Goal: Communication & Community: Ask a question

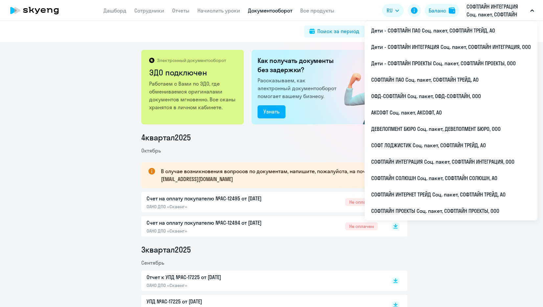
click at [488, 11] on p "СОФТЛАЙН ИНТЕГРАЦИЯ Соц. пакет, СОФТЛАЙН ИНТЕГРАЦИЯ, ООО" at bounding box center [496, 11] width 61 height 16
click at [490, 5] on p "СОФТЛАЙН ИНТЕГРАЦИЯ Соц. пакет, СОФТЛАЙН ИНТЕГРАЦИЯ, ООО" at bounding box center [496, 11] width 61 height 16
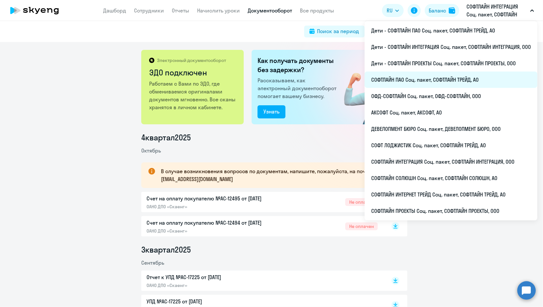
click at [398, 85] on li "СОФТЛАЙН ПАО Соц. пакет, СОФТЛАЙН ТРЕЙД, АО" at bounding box center [450, 80] width 173 height 16
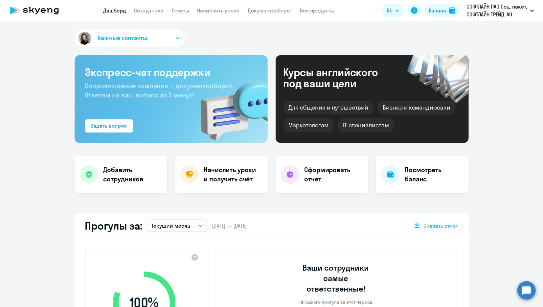
select select "30"
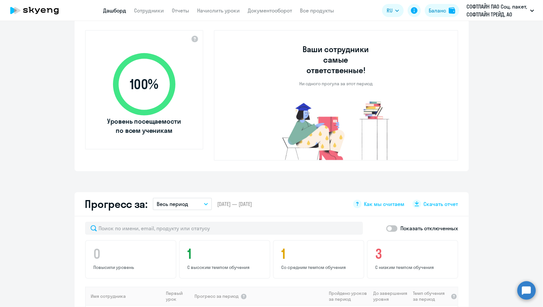
scroll to position [438, 0]
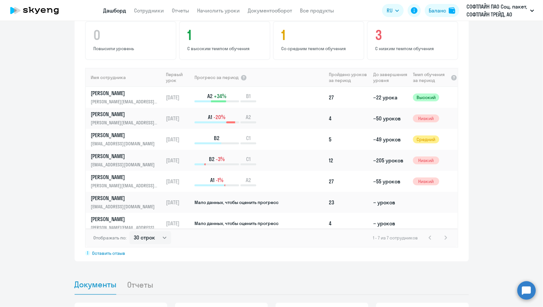
click at [523, 288] on circle at bounding box center [526, 290] width 18 height 18
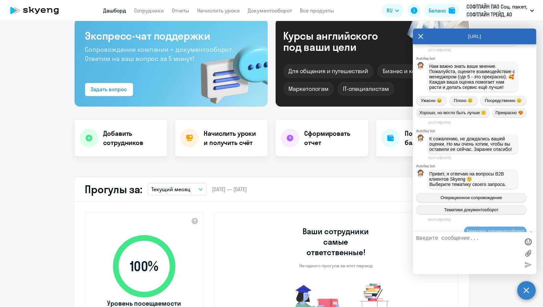
scroll to position [0, 0]
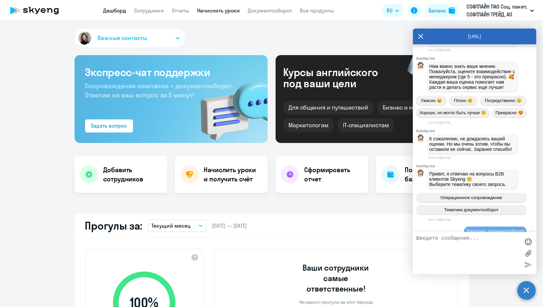
click at [221, 11] on link "Начислить уроки" at bounding box center [218, 10] width 43 height 7
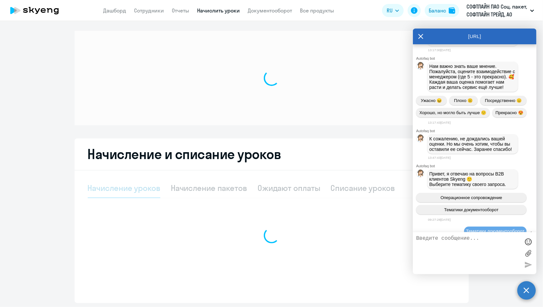
select select "10"
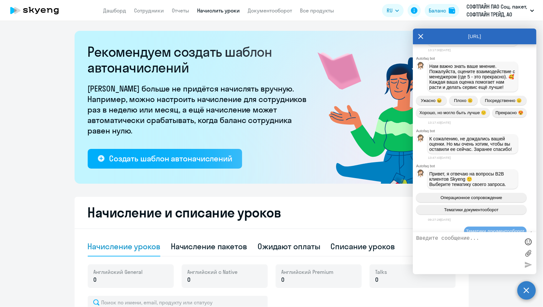
scroll to position [182, 0]
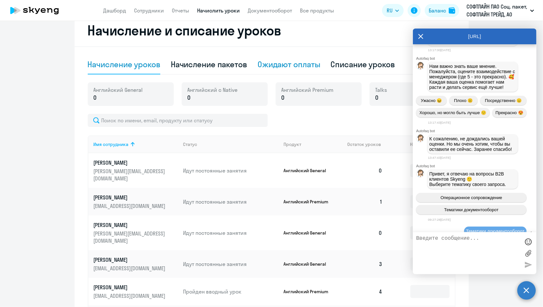
click at [286, 67] on div "Ожидают оплаты" at bounding box center [288, 64] width 63 height 11
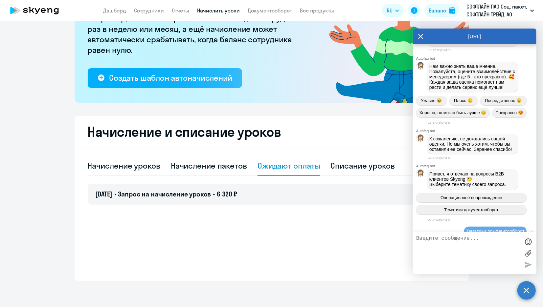
scroll to position [81, 0]
click at [149, 193] on span "Запрос на начисление уроков" at bounding box center [164, 194] width 93 height 8
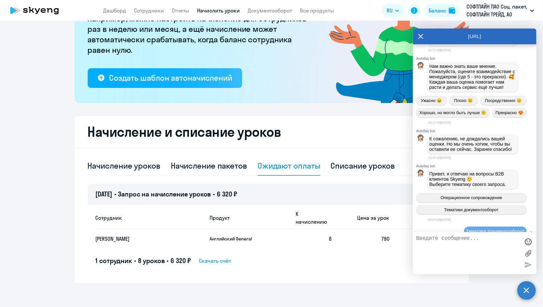
click at [453, 240] on textarea at bounding box center [468, 253] width 104 height 35
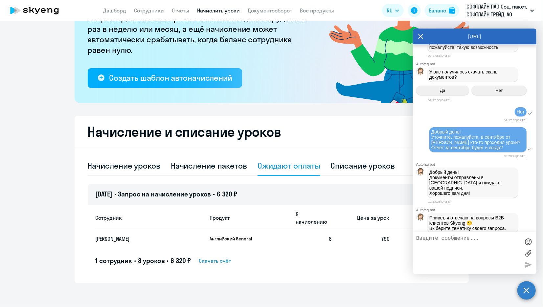
scroll to position [3110, 0]
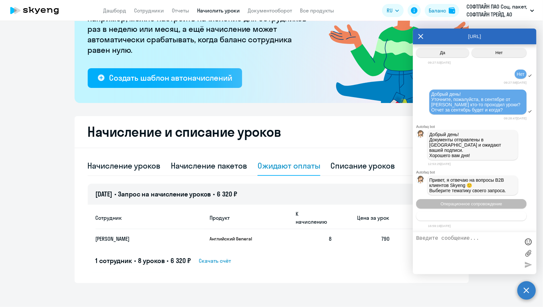
click at [461, 220] on button "Тематики документооборот" at bounding box center [471, 216] width 110 height 10
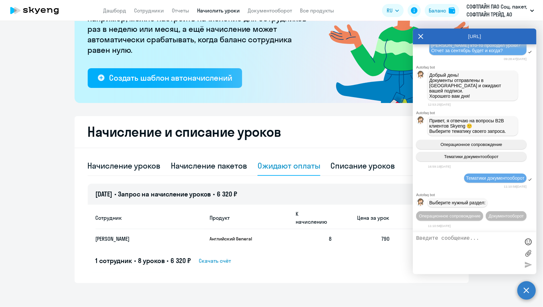
scroll to position [3181, 0]
click at [458, 214] on span "Операционное сопровождение" at bounding box center [450, 216] width 62 height 5
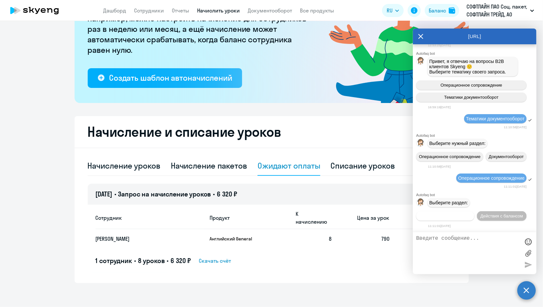
scroll to position [3252, 0]
click at [460, 214] on span "Действия по сотрудникам" at bounding box center [445, 216] width 51 height 5
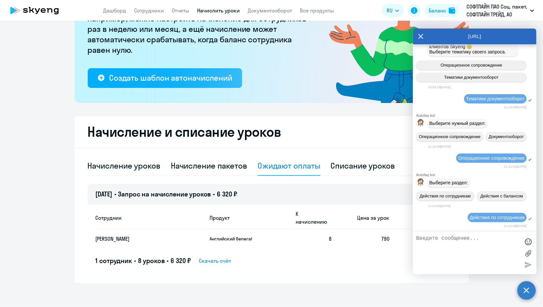
scroll to position [3349, 0]
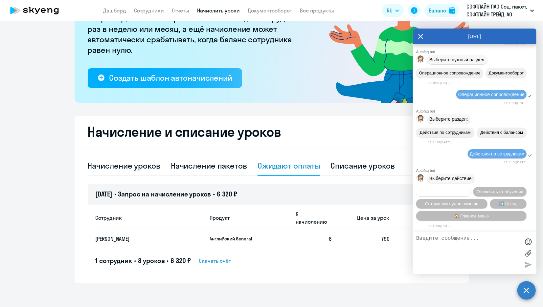
click at [467, 189] on span "Подключить к обучению" at bounding box center [443, 191] width 48 height 5
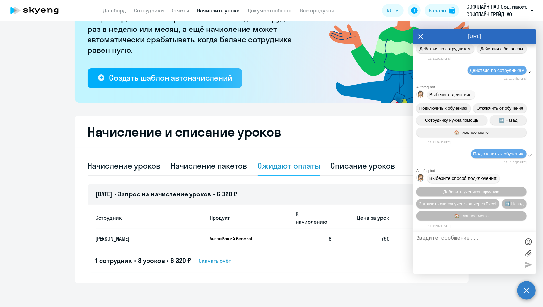
scroll to position [3433, 0]
click at [465, 193] on span "Добавить учеников вручную" at bounding box center [471, 191] width 56 height 5
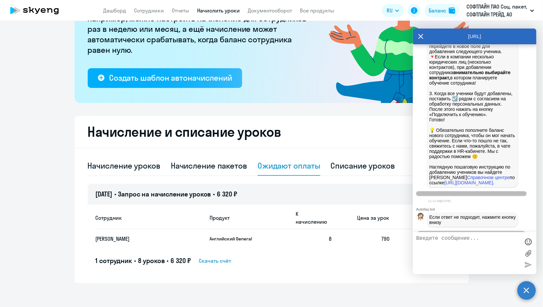
scroll to position [3758, 0]
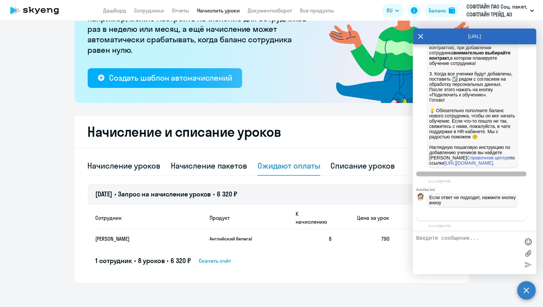
click at [456, 219] on button "Связаться с менеджером" at bounding box center [471, 216] width 110 height 10
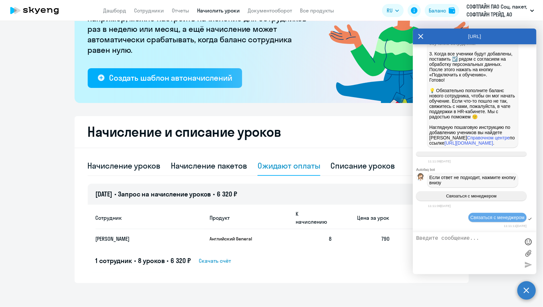
scroll to position [3777, 0]
click at [220, 257] on span "Скачать счёт" at bounding box center [215, 261] width 32 height 8
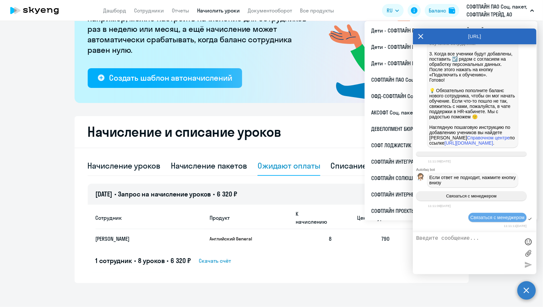
click at [477, 243] on textarea at bounding box center [468, 253] width 104 height 35
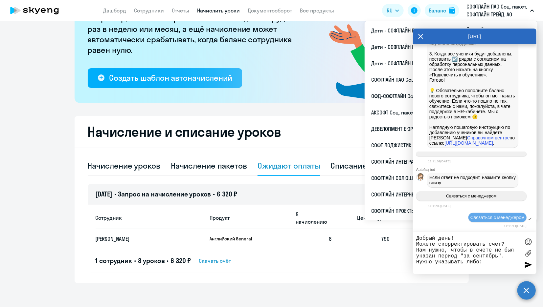
paste textarea "Дистанционные индивидуальные занятия по английскому языку с русскоязычным препо…"
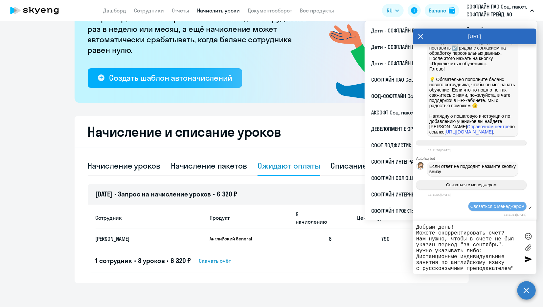
click at [415, 250] on div "Добрый день! Можете скорректировать счет? Нам нужно, чтобы в счете не был указа…" at bounding box center [474, 247] width 123 height 53
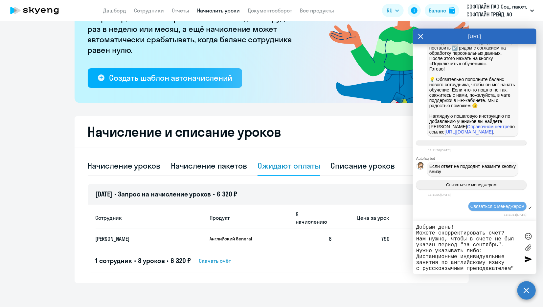
click at [453, 259] on textarea "Добрый день! Можете скорректировать счет? Нам нужно, чтобы в счете не был указа…" at bounding box center [468, 248] width 104 height 47
click at [417, 255] on textarea "Добрый день! Можете скорректировать счет? Нам нужно, чтобы в счете не был указа…" at bounding box center [468, 248] width 104 height 47
click at [512, 267] on textarea "Добрый день! Можете скорректировать счет? Нам нужно, чтобы в счете не был указа…" at bounding box center [468, 248] width 104 height 47
click at [515, 267] on textarea "Добрый день! Можете скорректировать счет? Нам нужно, чтобы в счете не был указа…" at bounding box center [468, 248] width 104 height 47
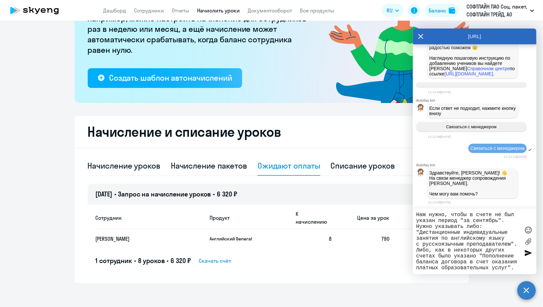
scroll to position [28, 0]
type textarea "Добрый день! Можете скорректировать счет? Нам нужно, чтобы в счете не был указа…"
click at [531, 242] on label at bounding box center [528, 242] width 10 height 10
click at [0, 0] on input "file" at bounding box center [0, 0] width 0 height 0
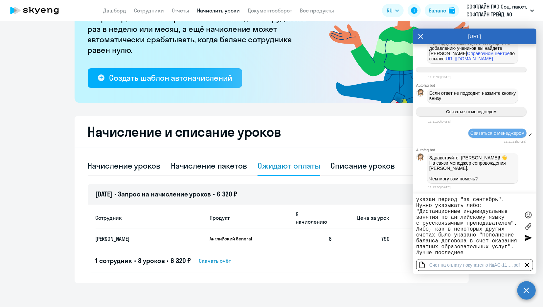
click at [527, 235] on div at bounding box center [528, 238] width 10 height 10
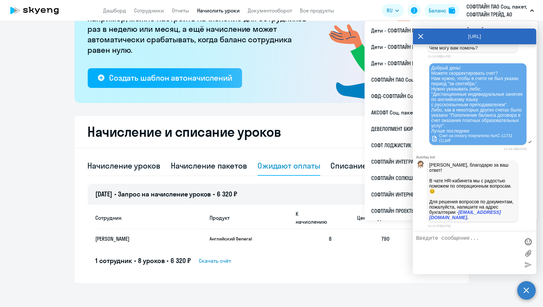
scroll to position [3989, 0]
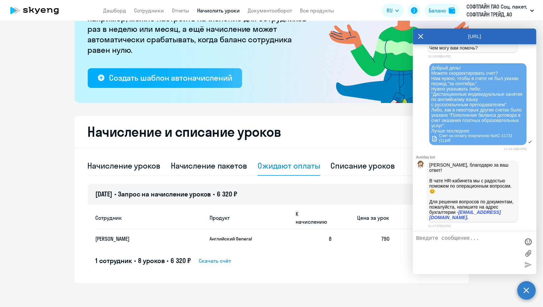
drag, startPoint x: 489, startPoint y: 218, endPoint x: 416, endPoint y: 217, distance: 72.9
click at [416, 217] on div "[PERSON_NAME], благодарю за ваш ответ! В чате HR-кабинета мы с радостью поможем…" at bounding box center [474, 191] width 123 height 64
drag, startPoint x: 416, startPoint y: 217, endPoint x: 449, endPoint y: 218, distance: 33.8
copy p "[EMAIL_ADDRESS][DOMAIN_NAME] ."
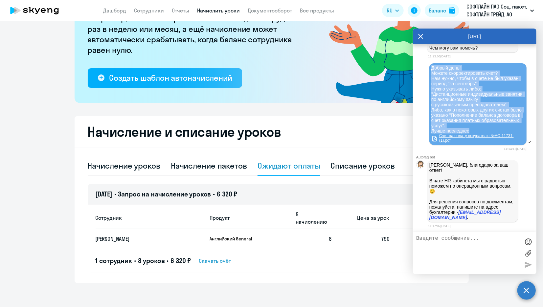
drag, startPoint x: 431, startPoint y: 145, endPoint x: 499, endPoint y: 217, distance: 99.6
click at [499, 143] on div "Добрый день! Можете скорректировать счет? Нам нужно, чтобы в счете не был указа…" at bounding box center [477, 104] width 93 height 78
drag, startPoint x: 499, startPoint y: 217, endPoint x: 463, endPoint y: 177, distance: 54.2
copy span "Добрый день! Можете скорректировать счет? Нам нужно, чтобы в счете не был указа…"
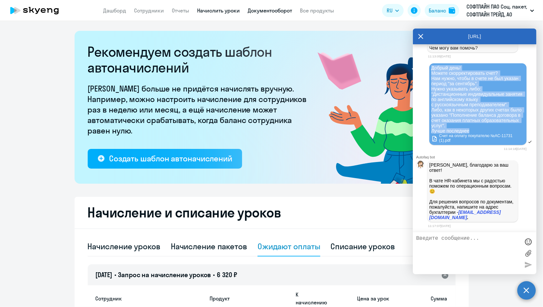
click at [273, 9] on link "Документооборот" at bounding box center [270, 10] width 44 height 7
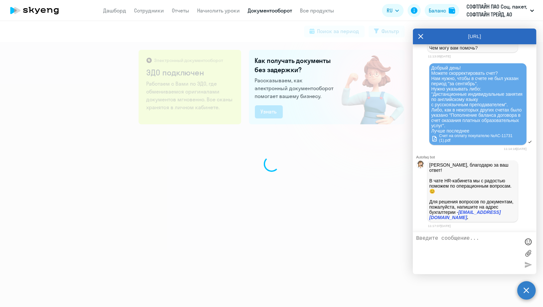
click at [420, 34] on icon at bounding box center [420, 37] width 5 height 16
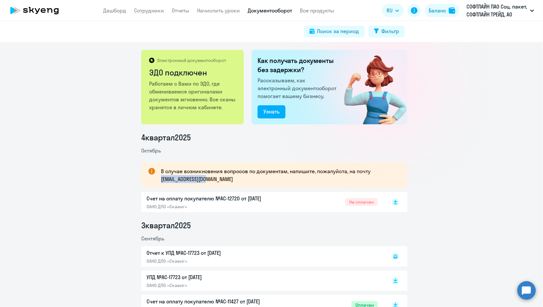
drag, startPoint x: 159, startPoint y: 179, endPoint x: 211, endPoint y: 181, distance: 52.2
click at [211, 181] on p "В случае возникновения вопросов по документам, напишите, пожалуйста, на почту […" at bounding box center [278, 175] width 234 height 16
copy p "[EMAIL_ADDRESS][DOMAIN_NAME]"
